Goal: Task Accomplishment & Management: Use online tool/utility

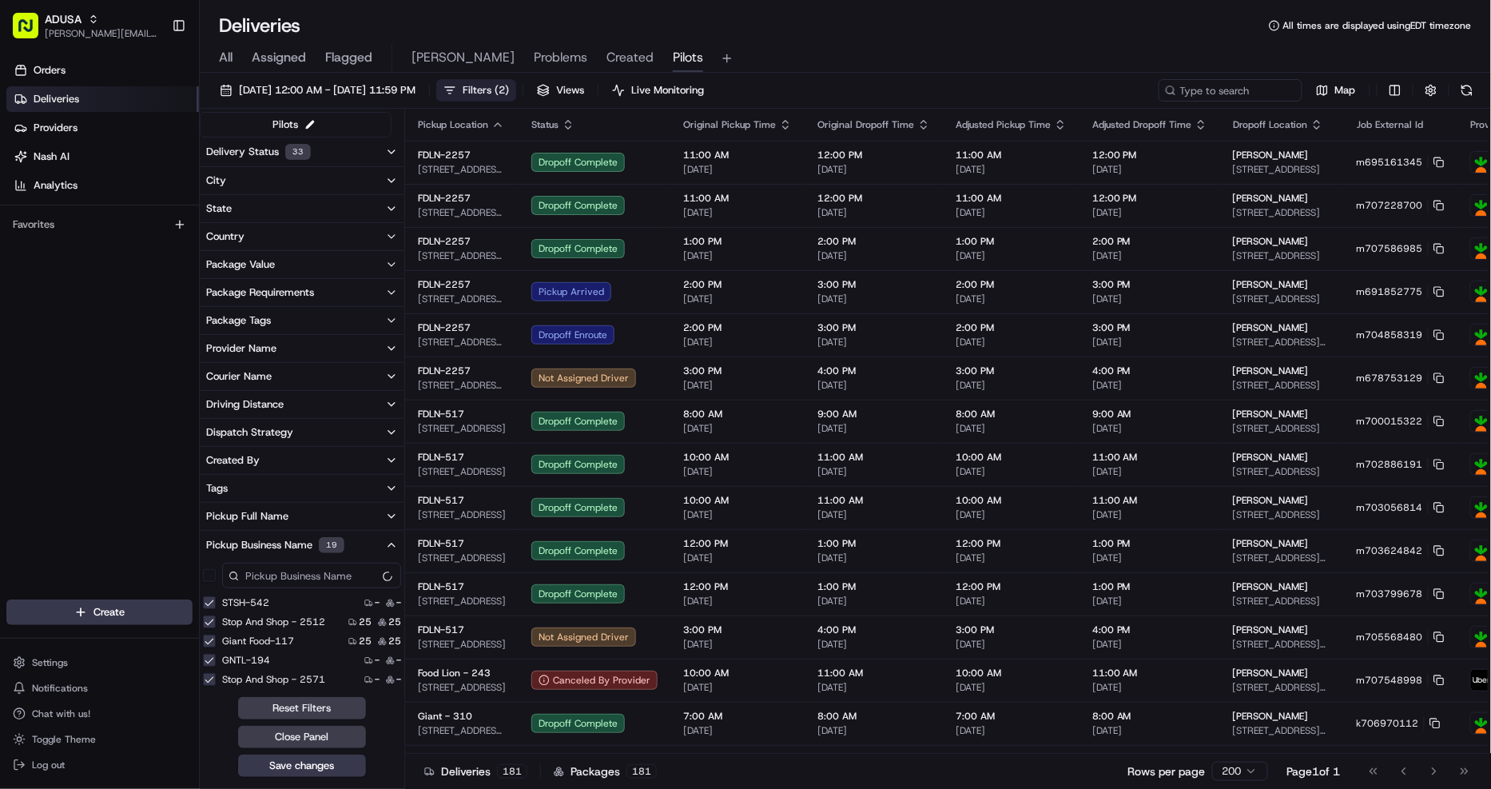
click at [305, 573] on input at bounding box center [311, 576] width 179 height 26
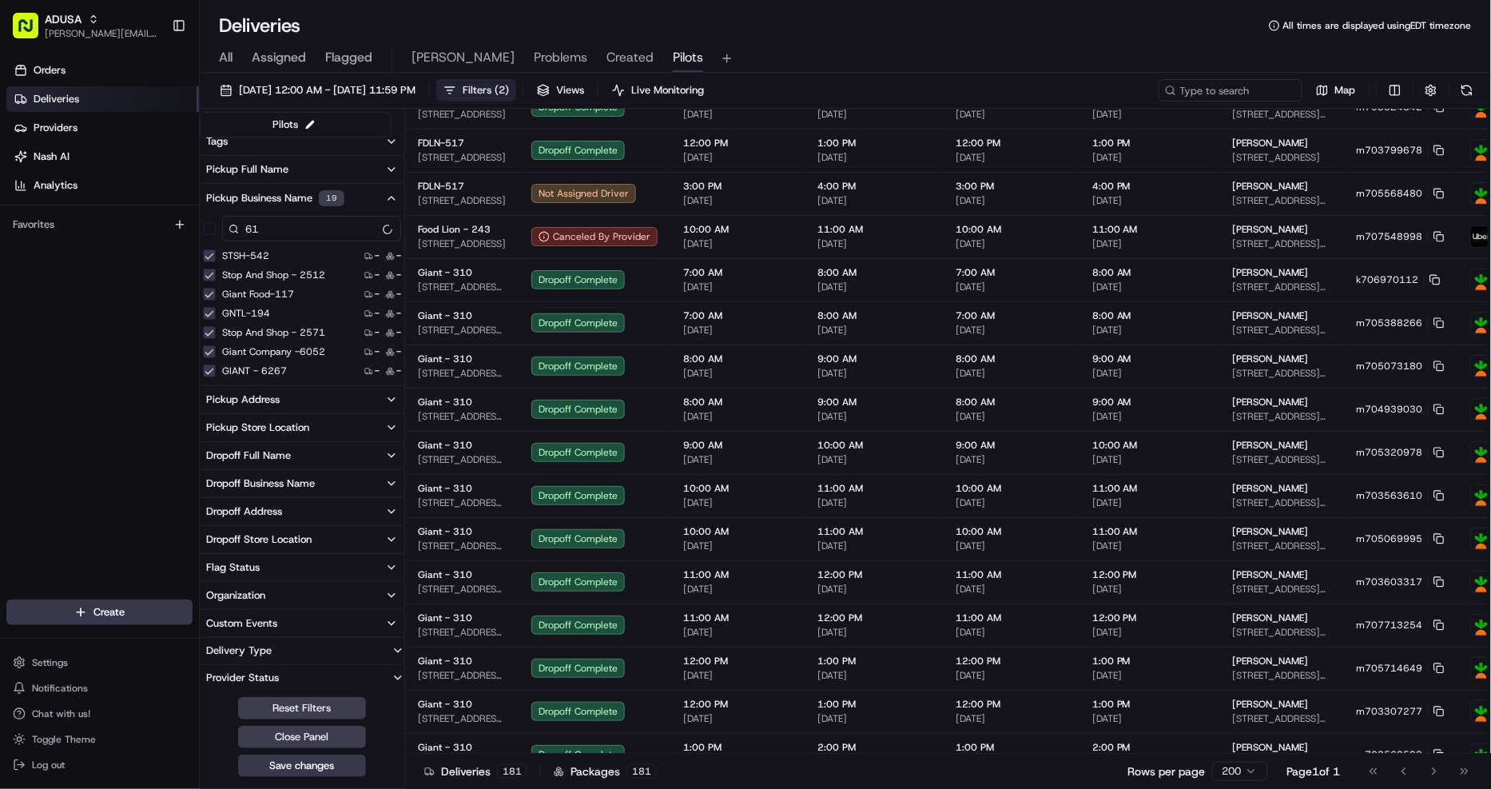
type input "6"
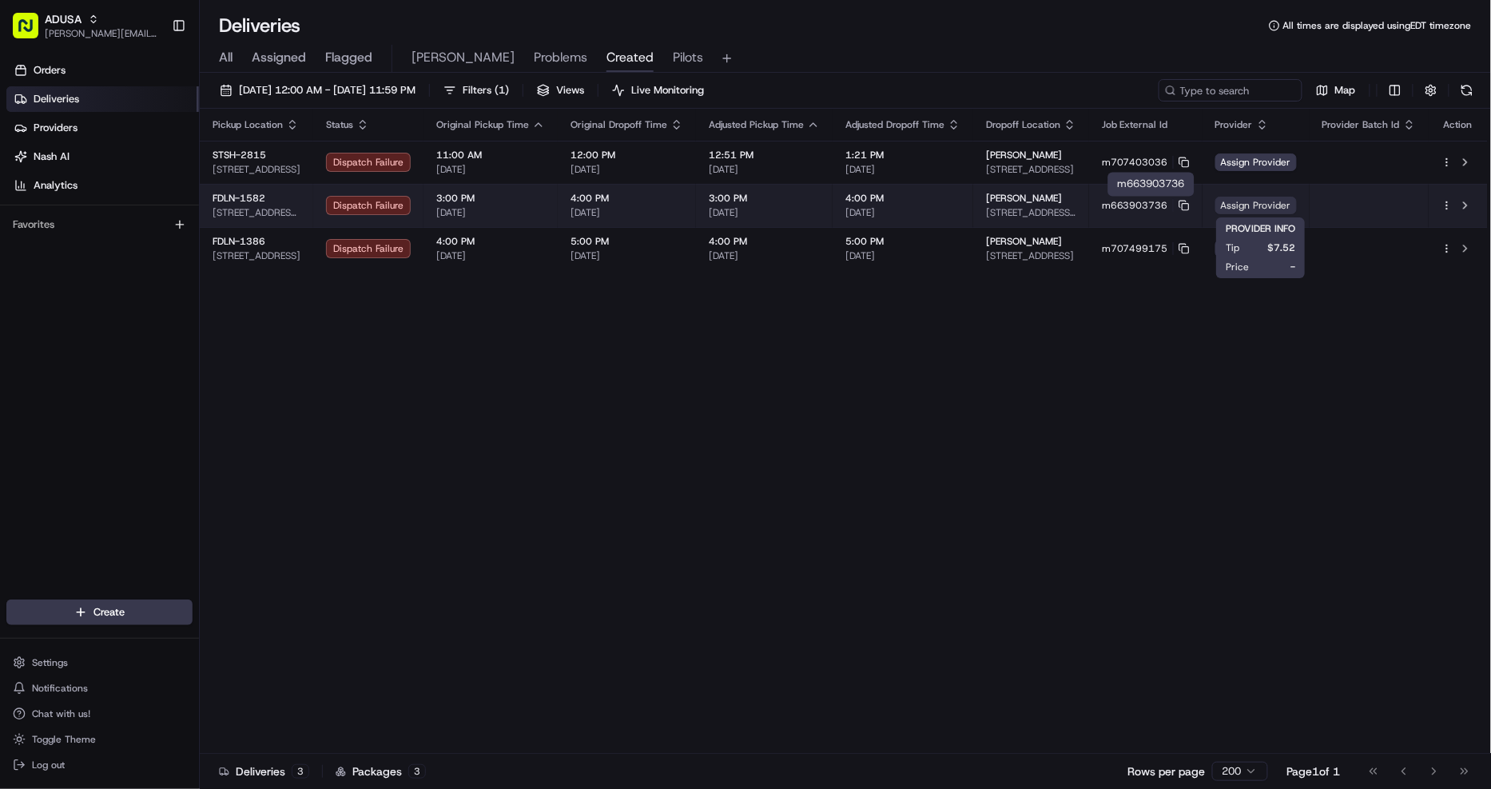
click at [1266, 205] on span "Assign Provider" at bounding box center [1257, 206] width 82 height 18
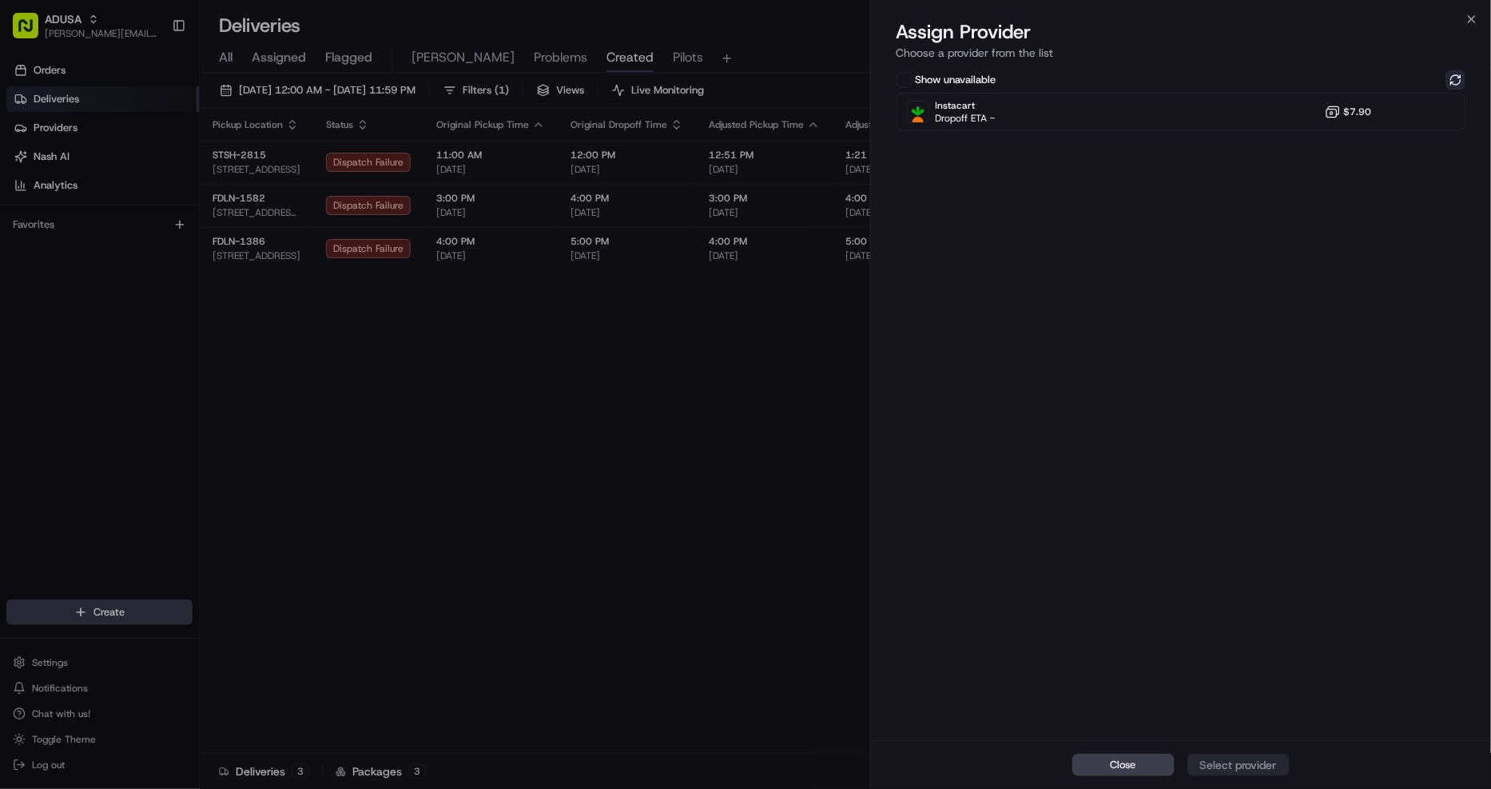
click at [1461, 82] on button at bounding box center [1455, 79] width 19 height 19
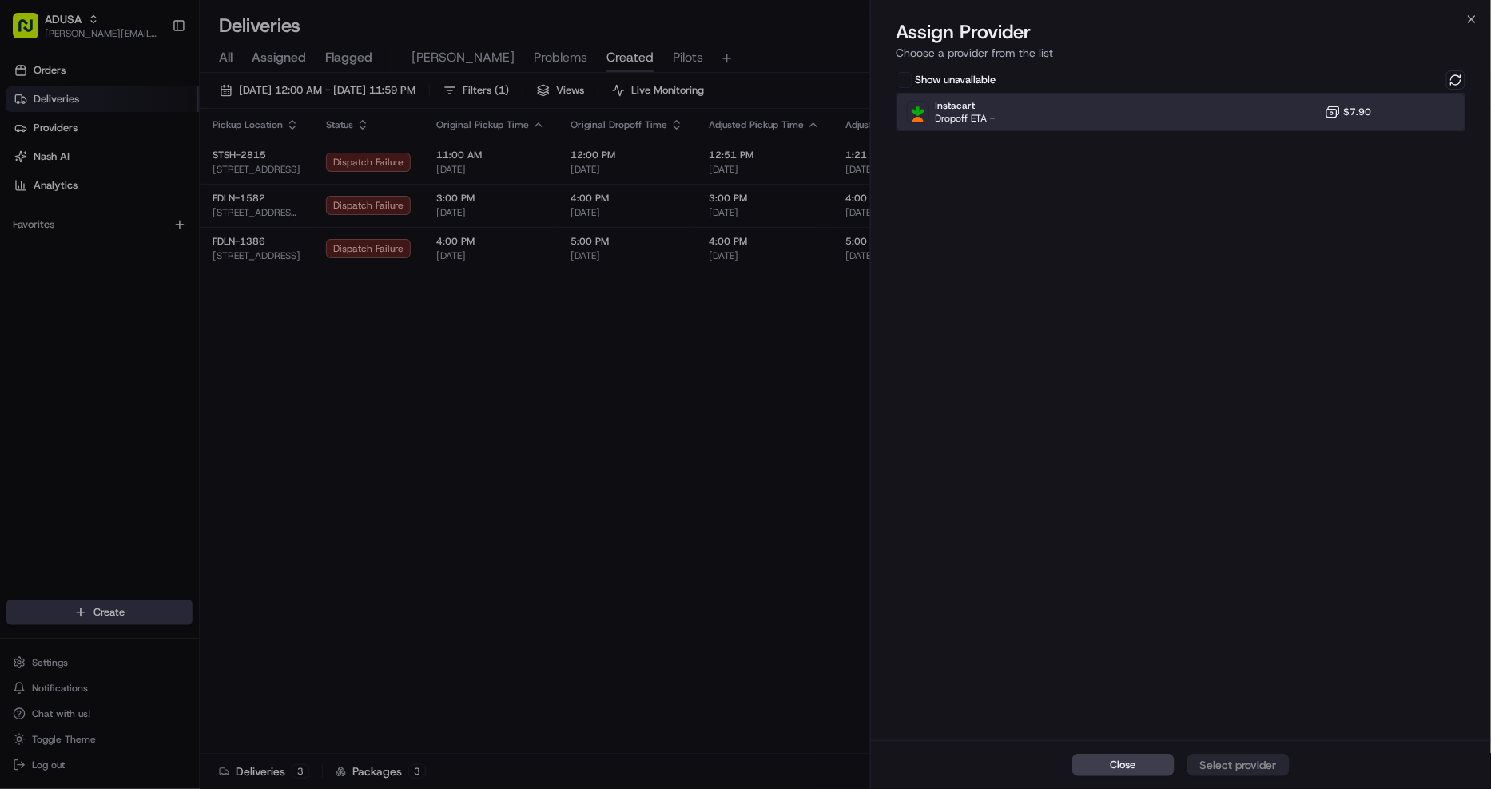
click at [1260, 110] on div "Instacart Dropoff ETA - $7.90" at bounding box center [1182, 112] width 570 height 38
click at [1239, 762] on div "Assign Provider" at bounding box center [1239, 765] width 78 height 16
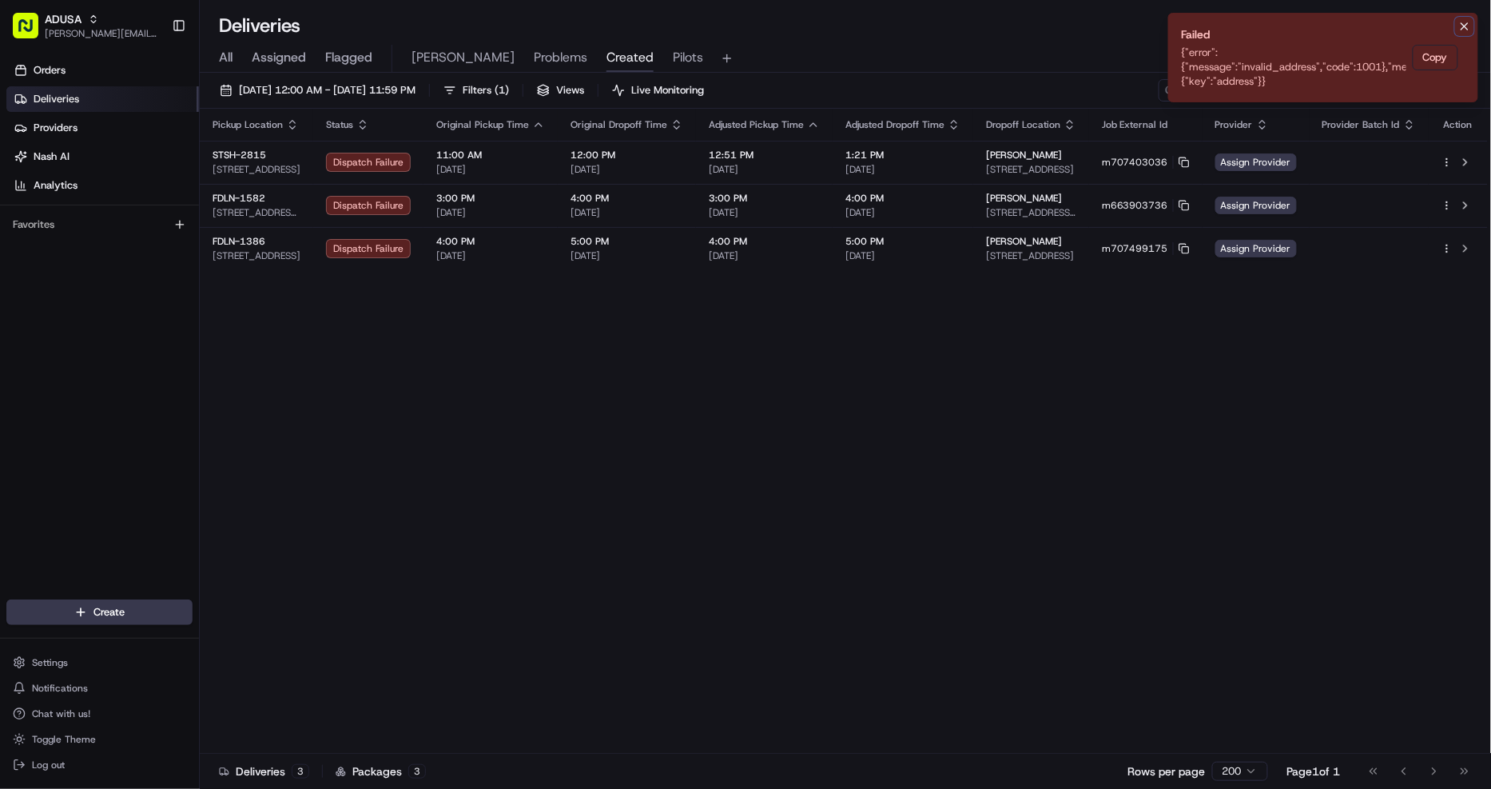
click at [1468, 23] on icon "Notifications (F8)" at bounding box center [1465, 26] width 6 height 6
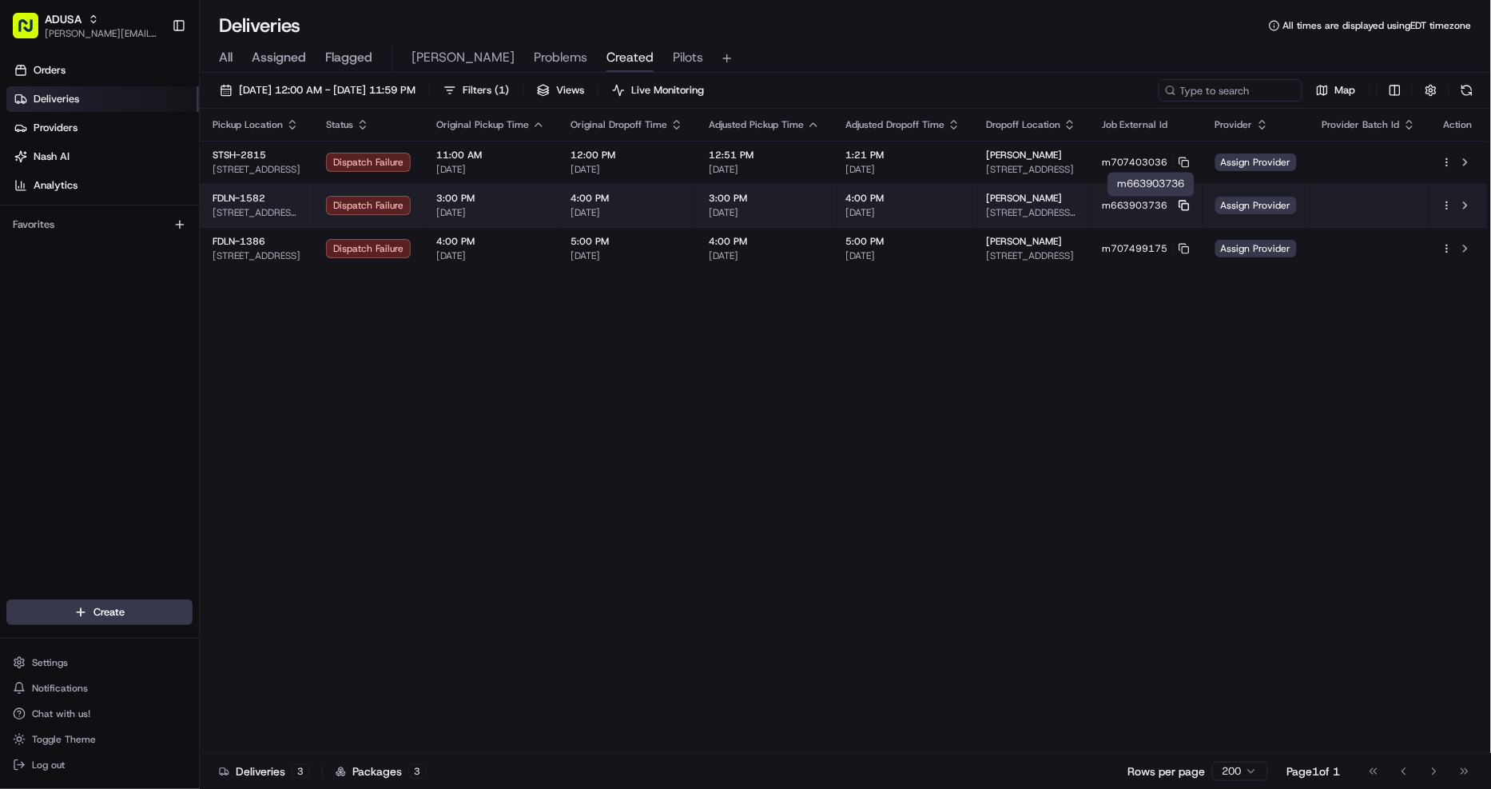
click at [1188, 200] on icon at bounding box center [1184, 205] width 11 height 11
